Goal: Information Seeking & Learning: Learn about a topic

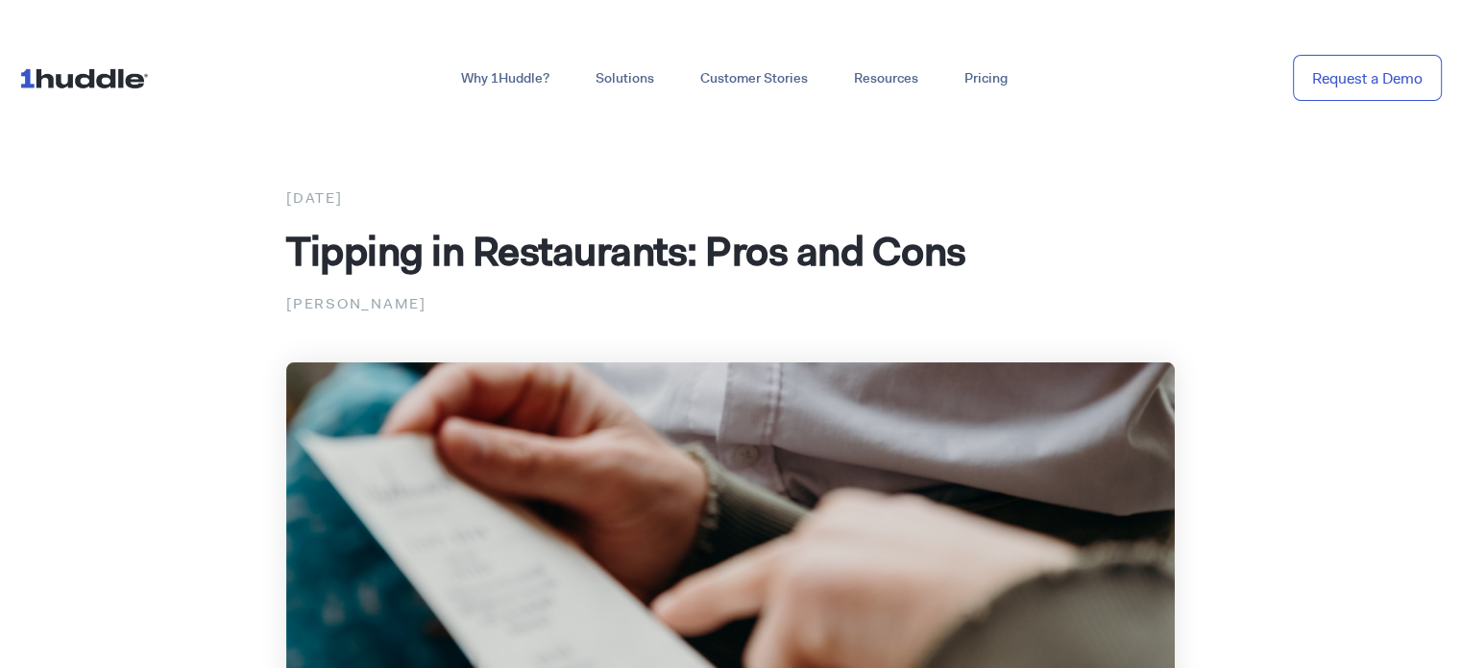
click at [120, 87] on img at bounding box center [87, 78] width 137 height 37
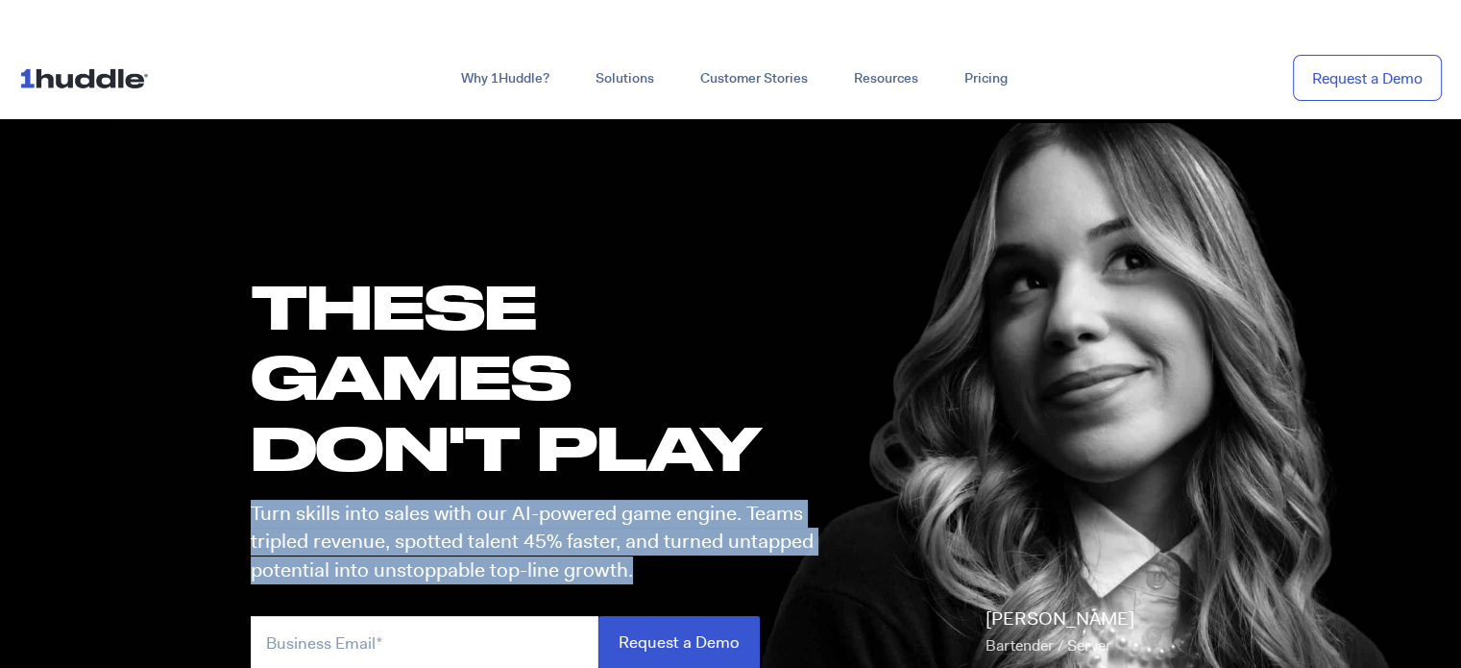
drag, startPoint x: 250, startPoint y: 518, endPoint x: 714, endPoint y: 603, distance: 471.8
click at [714, 603] on div "these GAMES DON'T PLAY Turn skills into sales with our AI-powered game engine. …" at bounding box center [531, 479] width 599 height 417
click at [697, 572] on p "Turn skills into sales with our AI-powered game engine. Teams tripled revenue, …" at bounding box center [541, 542] width 580 height 85
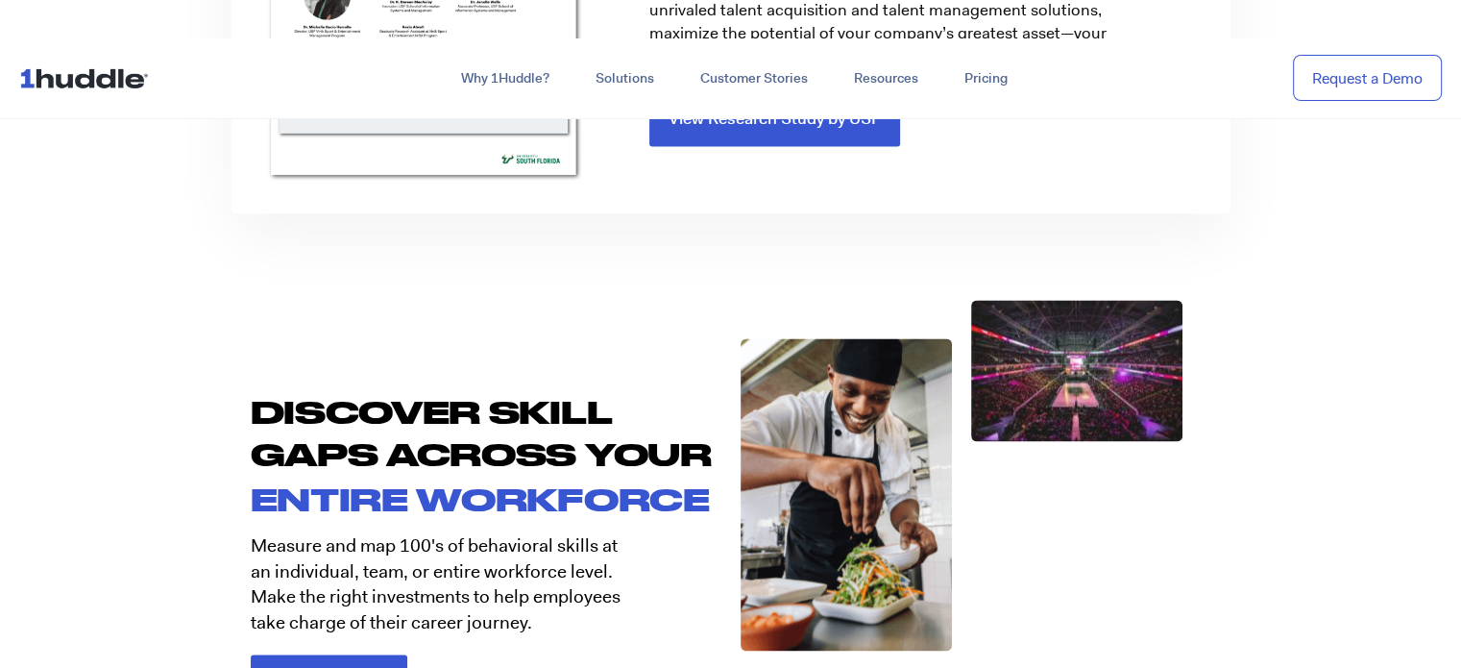
scroll to position [2978, 0]
